Goal: Navigation & Orientation: Find specific page/section

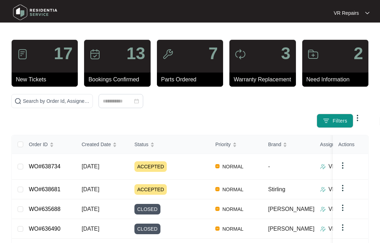
scroll to position [16, 0]
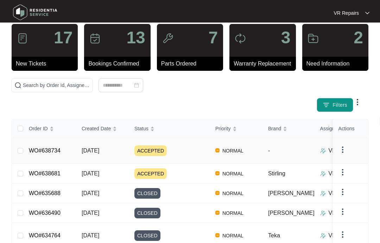
click at [54, 151] on link "WO#638734" at bounding box center [45, 151] width 32 height 6
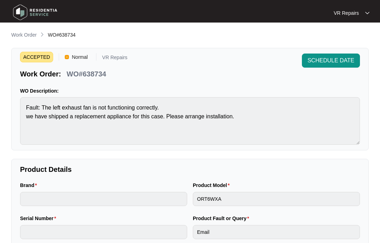
click at [23, 39] on link "Work Order" at bounding box center [24, 35] width 28 height 8
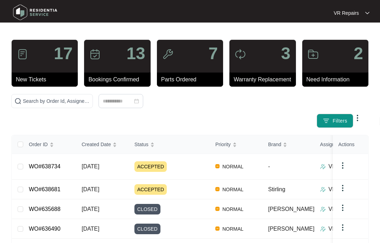
click at [60, 191] on link "WO#638681" at bounding box center [45, 189] width 32 height 6
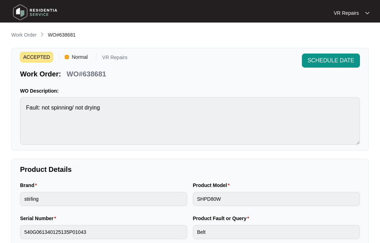
click at [20, 33] on p "Work Order" at bounding box center [23, 34] width 25 height 7
